Goal: Use online tool/utility: Utilize a website feature to perform a specific function

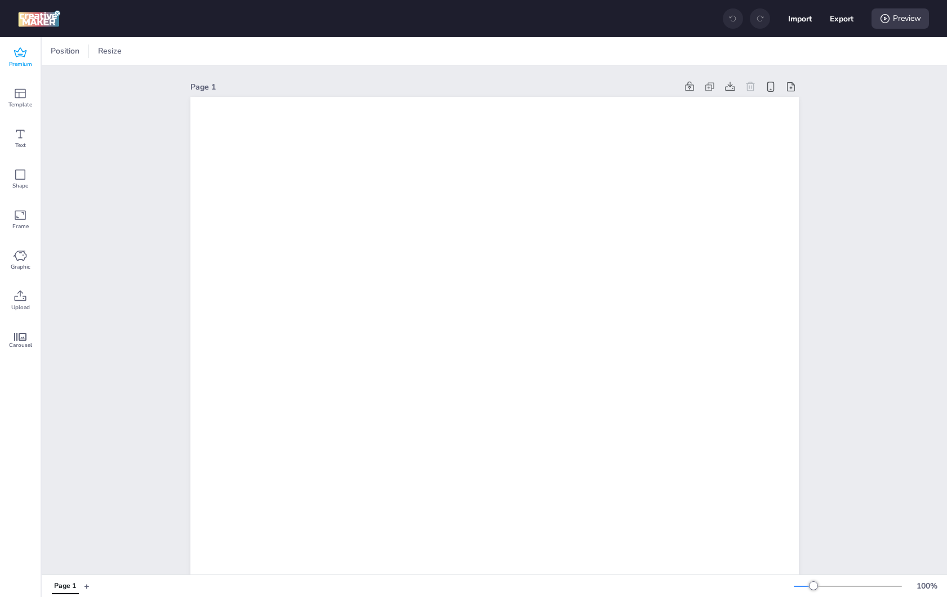
click at [31, 54] on div "Premium" at bounding box center [20, 57] width 41 height 41
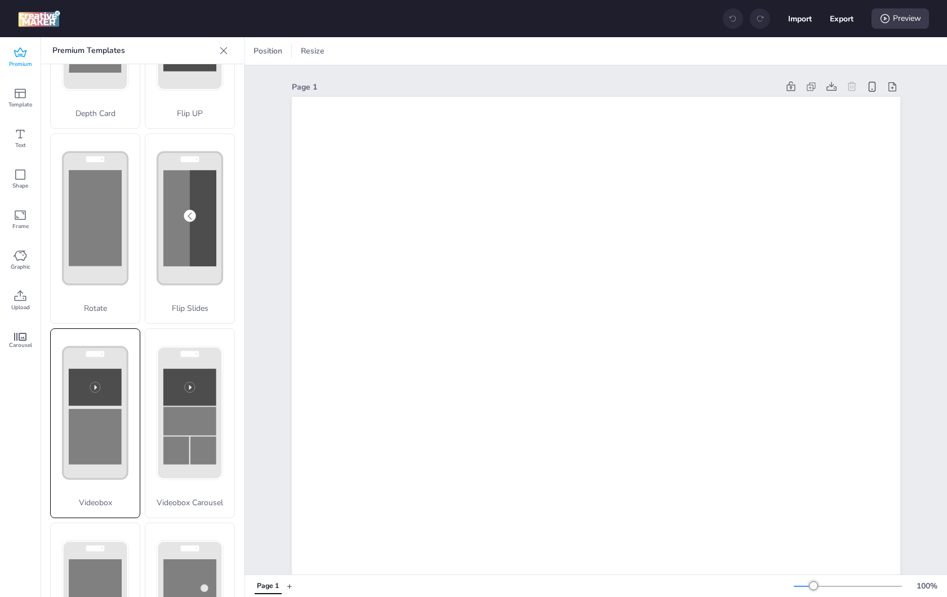
scroll to position [135, 0]
click at [163, 70] on rect at bounding box center [189, 23] width 53 height 96
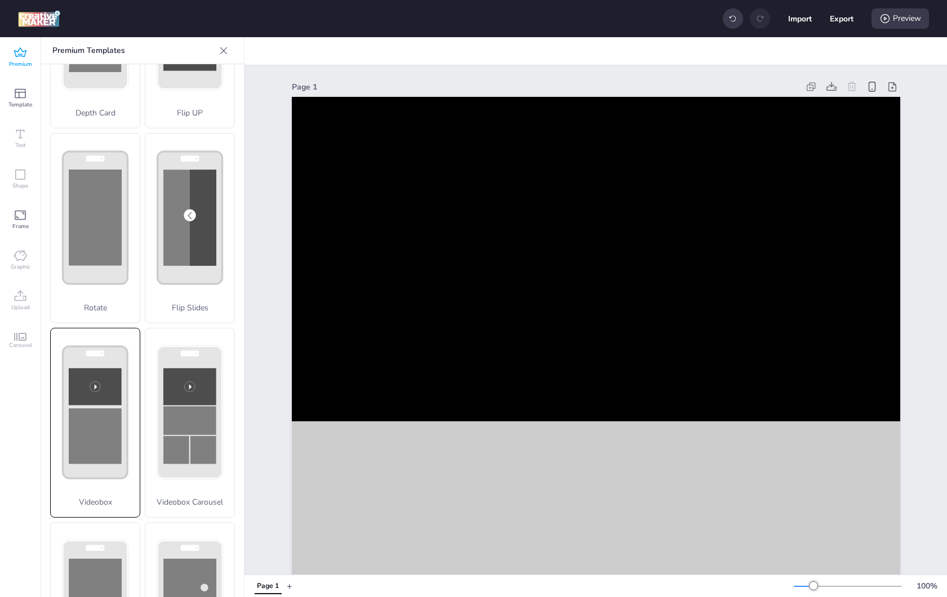
click at [163, 70] on rect at bounding box center [189, 23] width 53 height 96
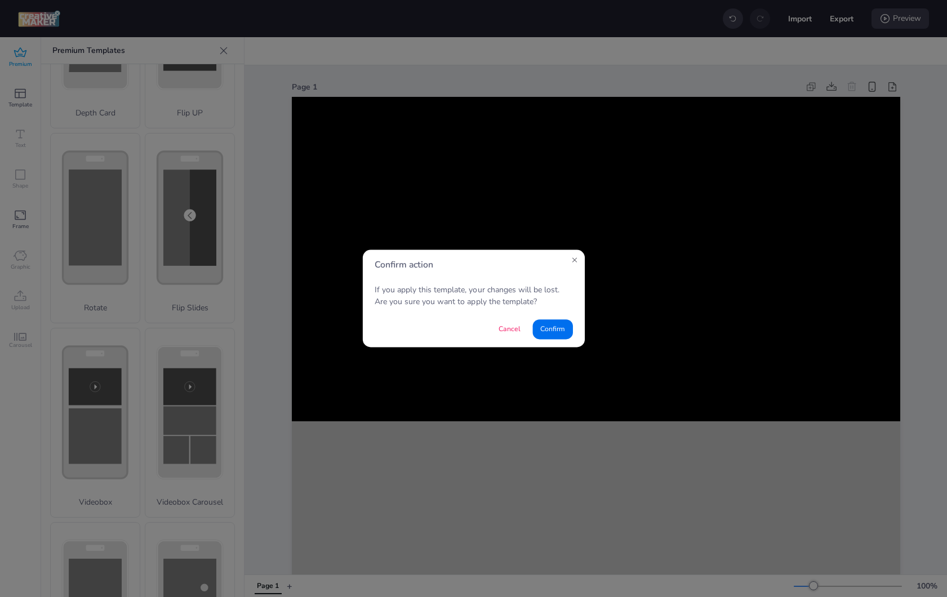
click at [393, 282] on div "If you apply this template, your changes will be lost. Are you sure you want to…" at bounding box center [473, 296] width 222 height 32
click at [555, 334] on button "Confirm" at bounding box center [553, 330] width 40 height 20
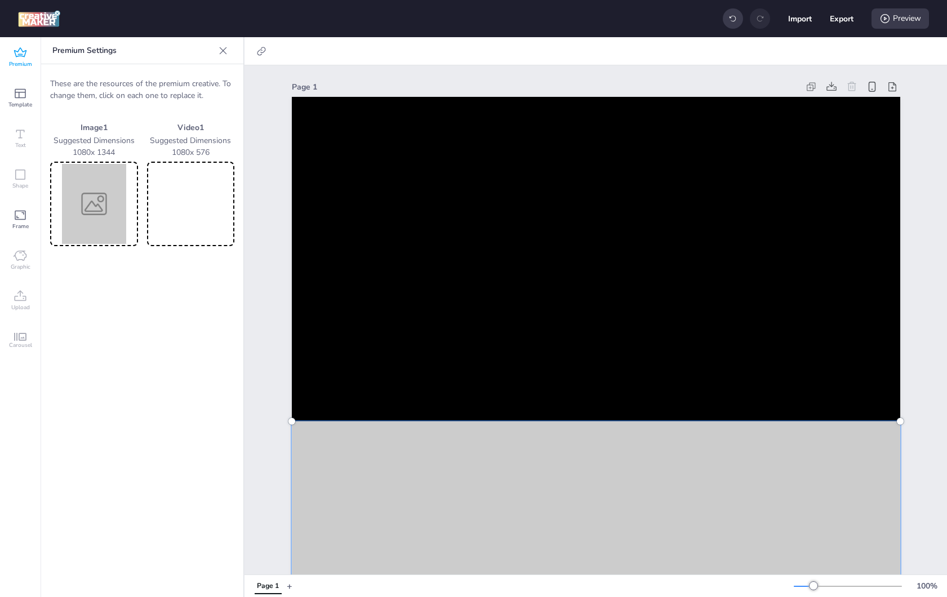
click at [228, 51] on div at bounding box center [223, 51] width 18 height 18
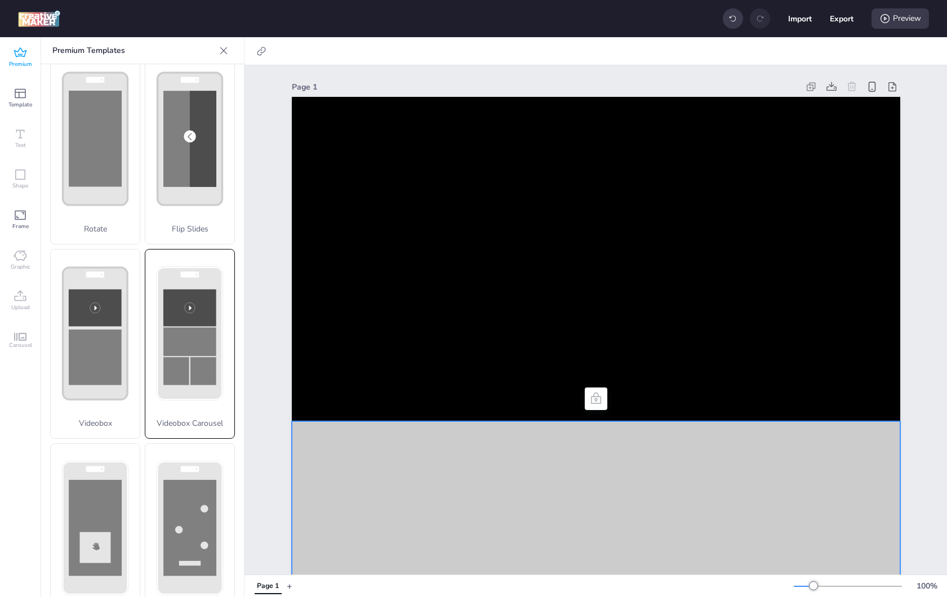
scroll to position [213, 0]
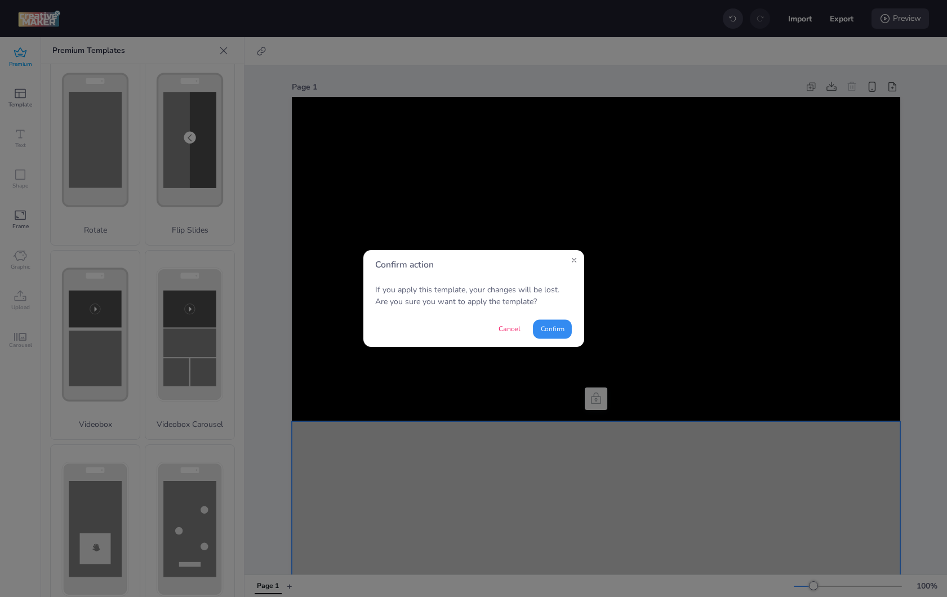
click at [548, 331] on button "Confirm" at bounding box center [552, 329] width 39 height 19
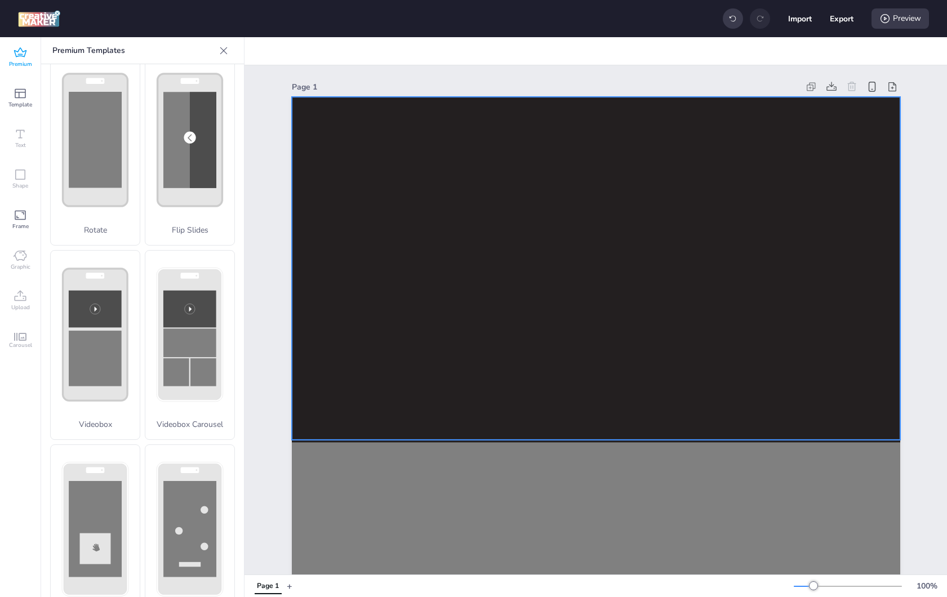
click at [445, 358] on video at bounding box center [596, 268] width 609 height 343
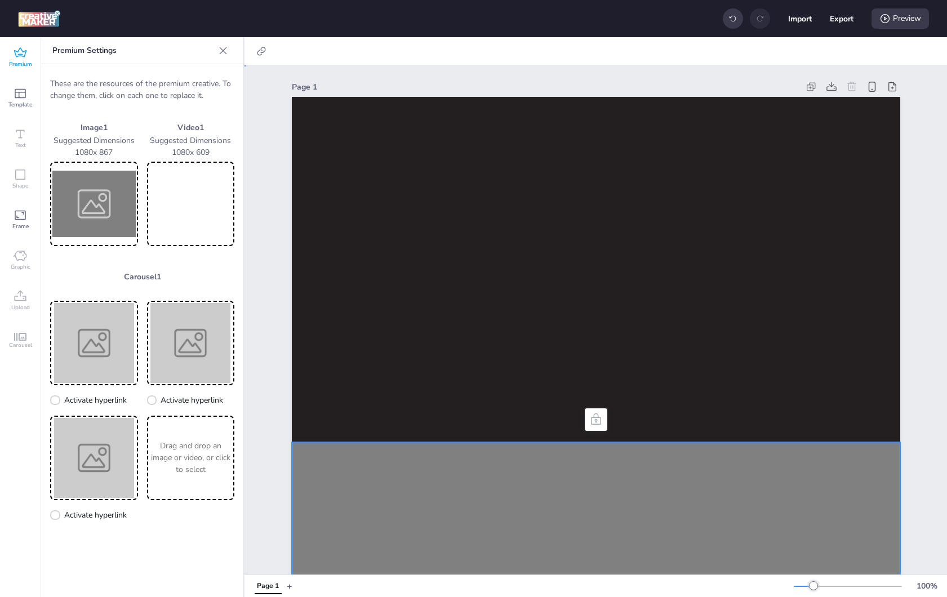
click at [15, 60] on span "Premium" at bounding box center [20, 64] width 23 height 9
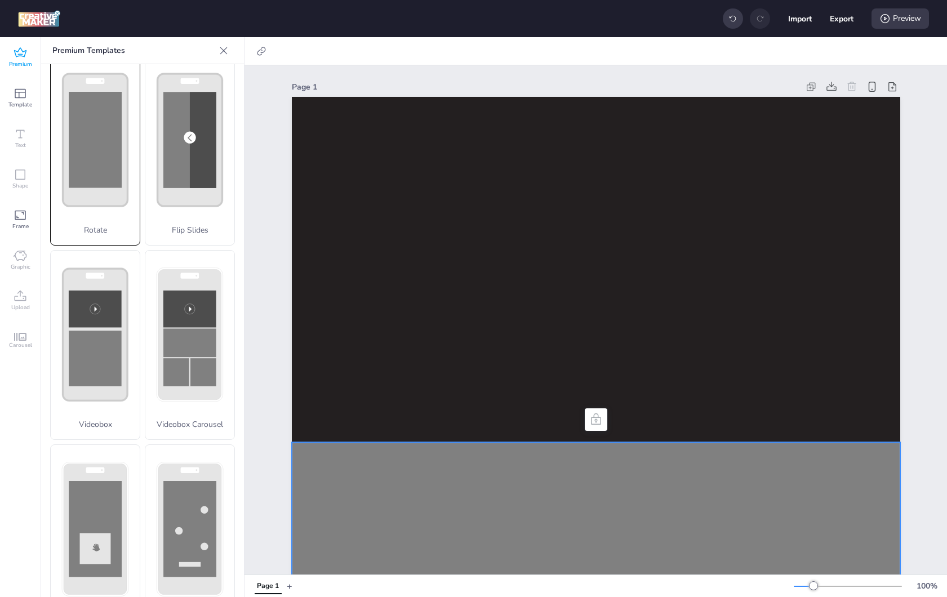
click at [117, 152] on div "Rotate" at bounding box center [95, 150] width 90 height 190
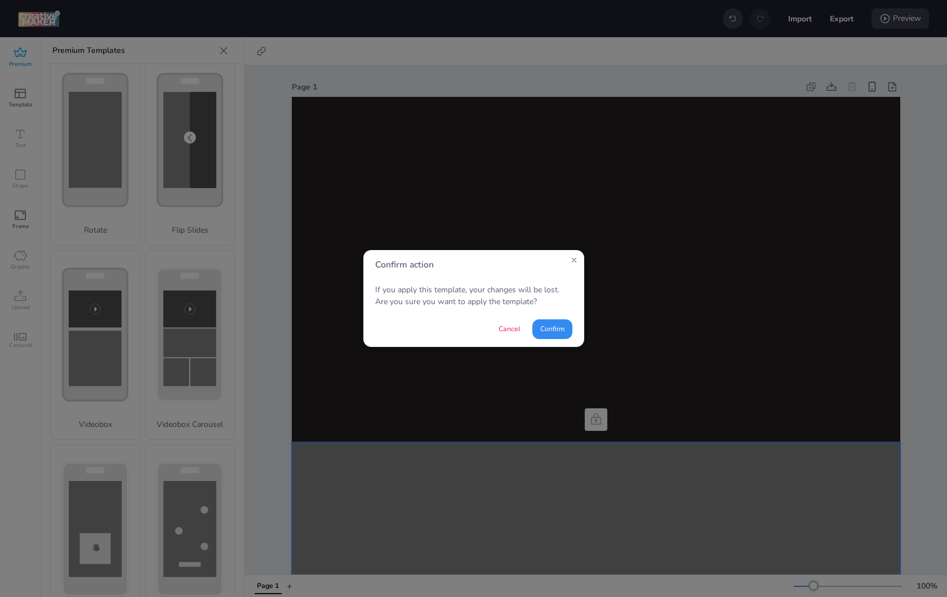
click at [553, 326] on button "Confirm" at bounding box center [553, 330] width 40 height 20
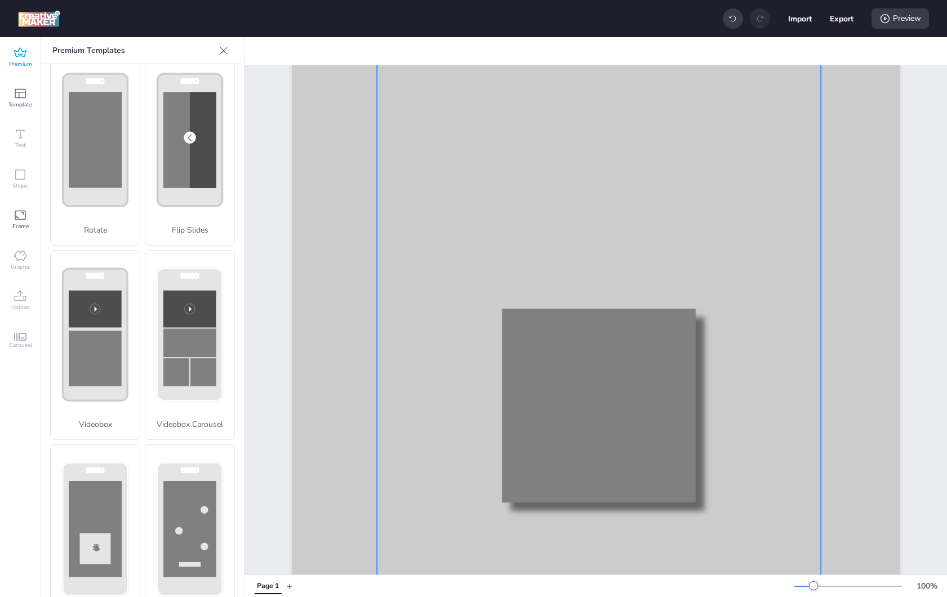
scroll to position [494, 0]
click at [573, 380] on div at bounding box center [599, 239] width 444 height 755
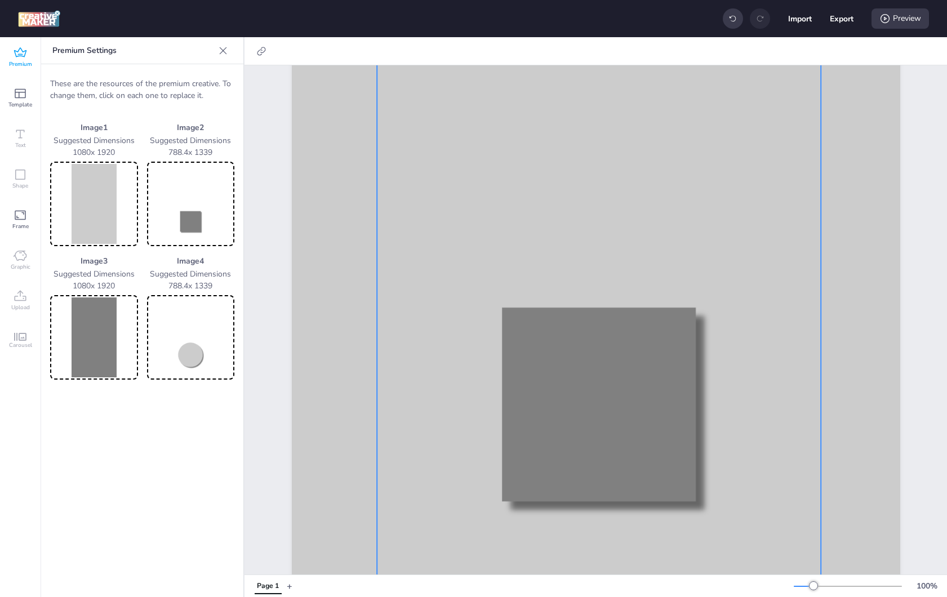
click at [94, 206] on img at bounding box center [93, 204] width 83 height 80
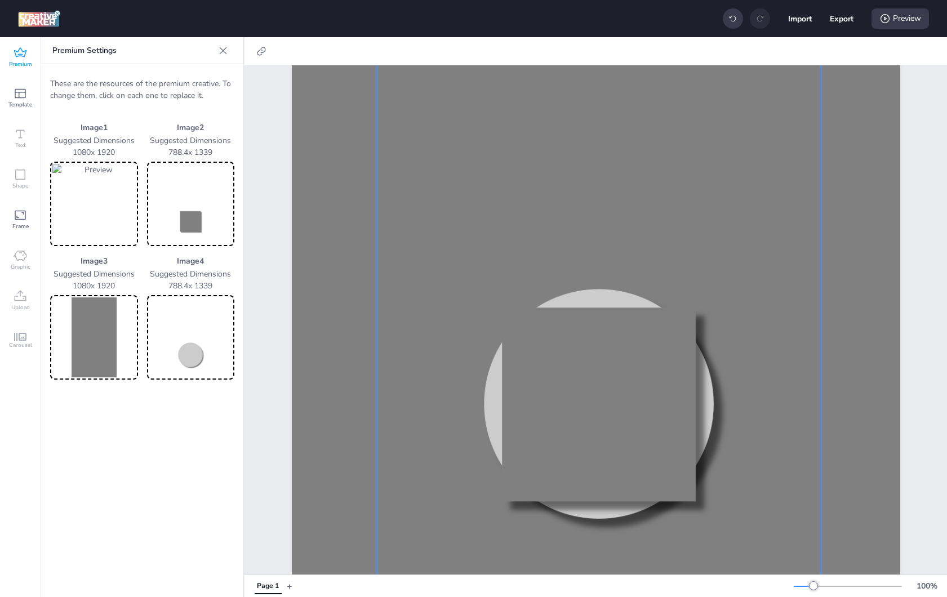
click at [197, 216] on img at bounding box center [190, 204] width 83 height 80
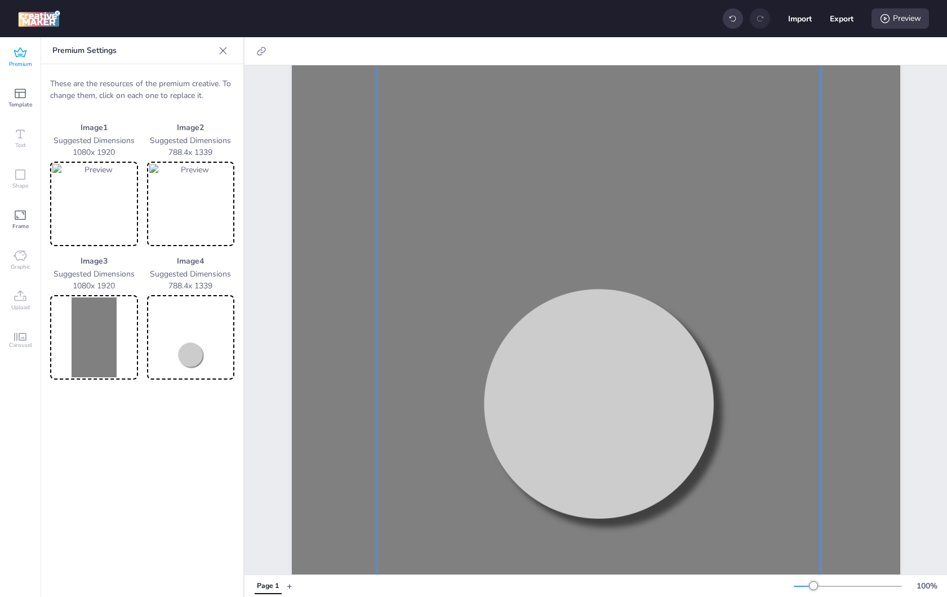
click at [105, 320] on img at bounding box center [93, 338] width 83 height 80
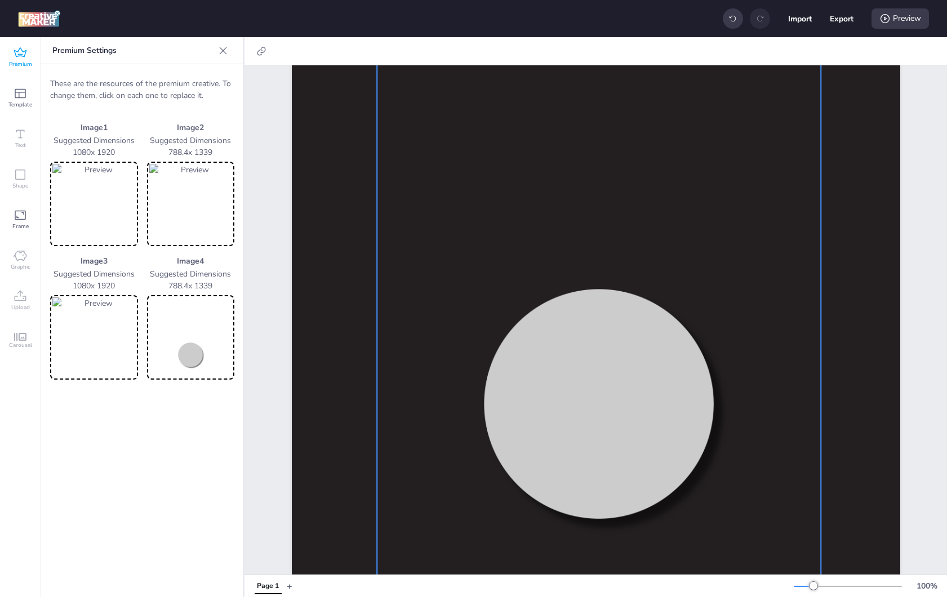
click at [203, 360] on img at bounding box center [190, 338] width 83 height 80
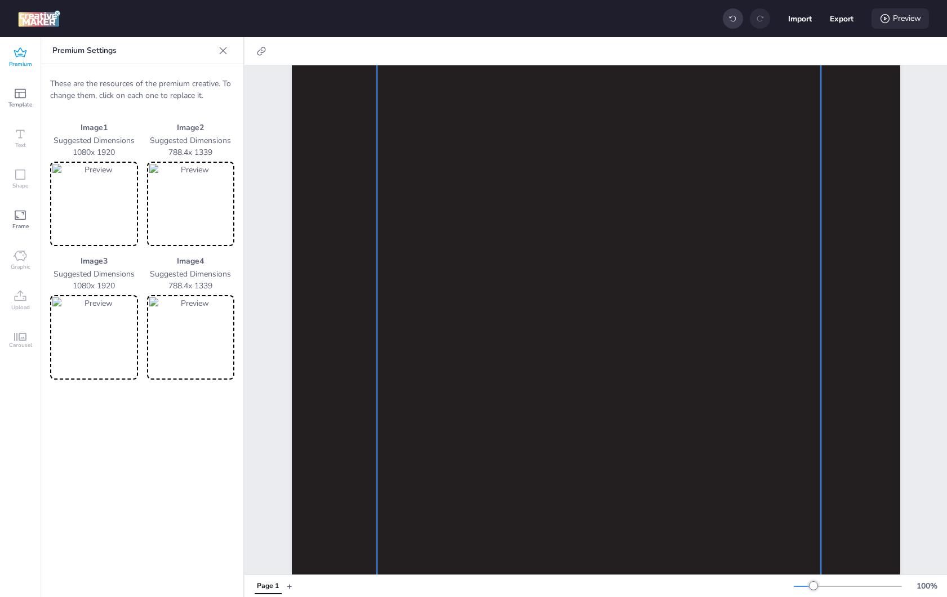
click at [905, 20] on div "Preview" at bounding box center [900, 18] width 57 height 20
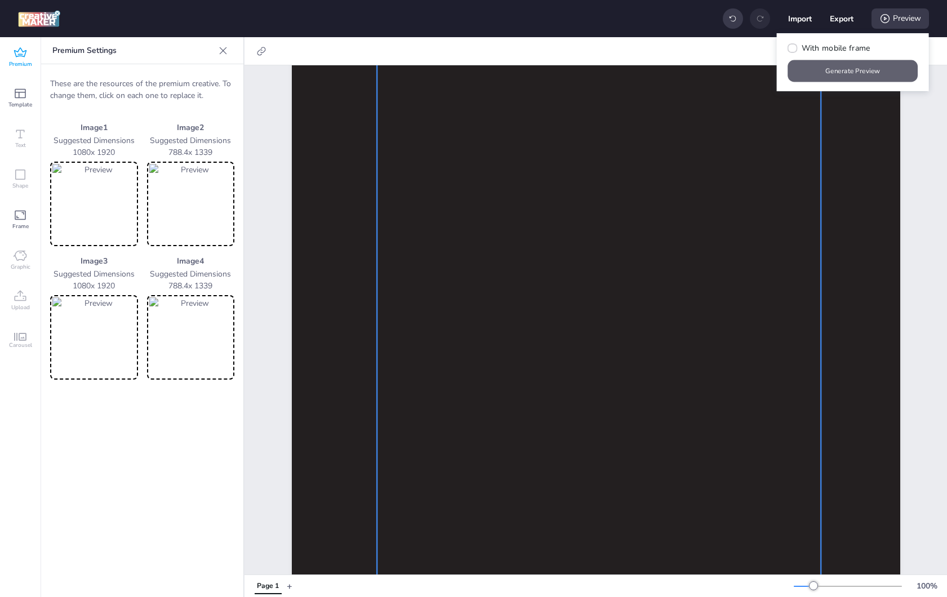
click at [832, 72] on button "Generate Preview" at bounding box center [853, 71] width 130 height 22
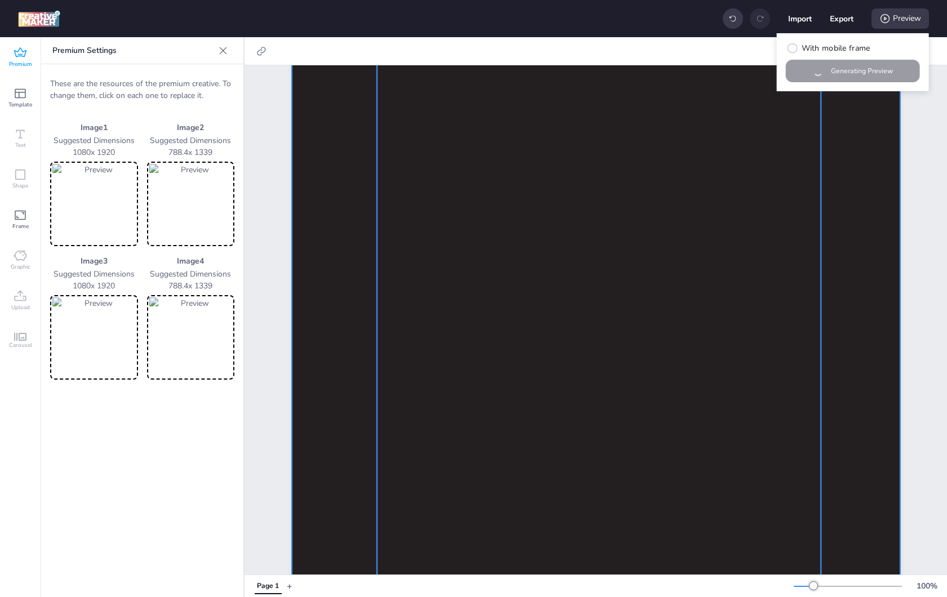
scroll to position [420, 0]
